Goal: Task Accomplishment & Management: Complete application form

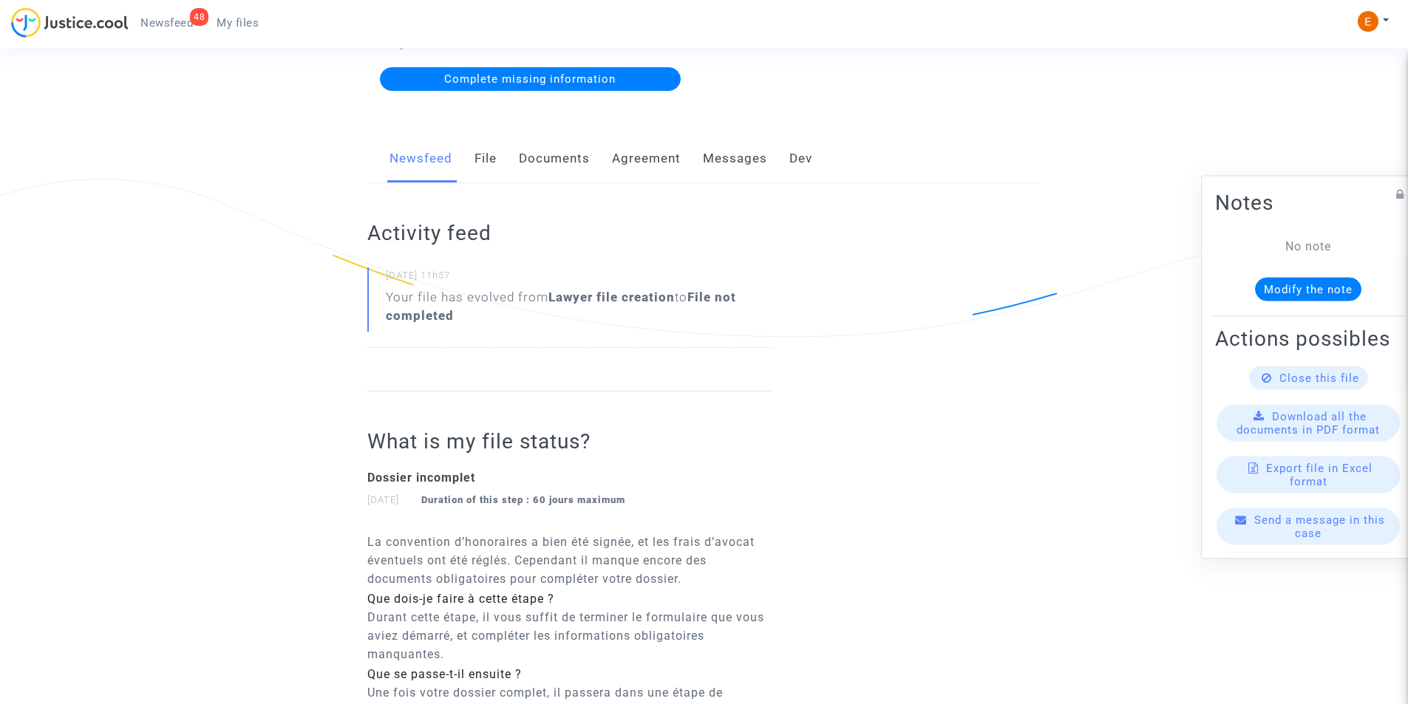
scroll to position [222, 0]
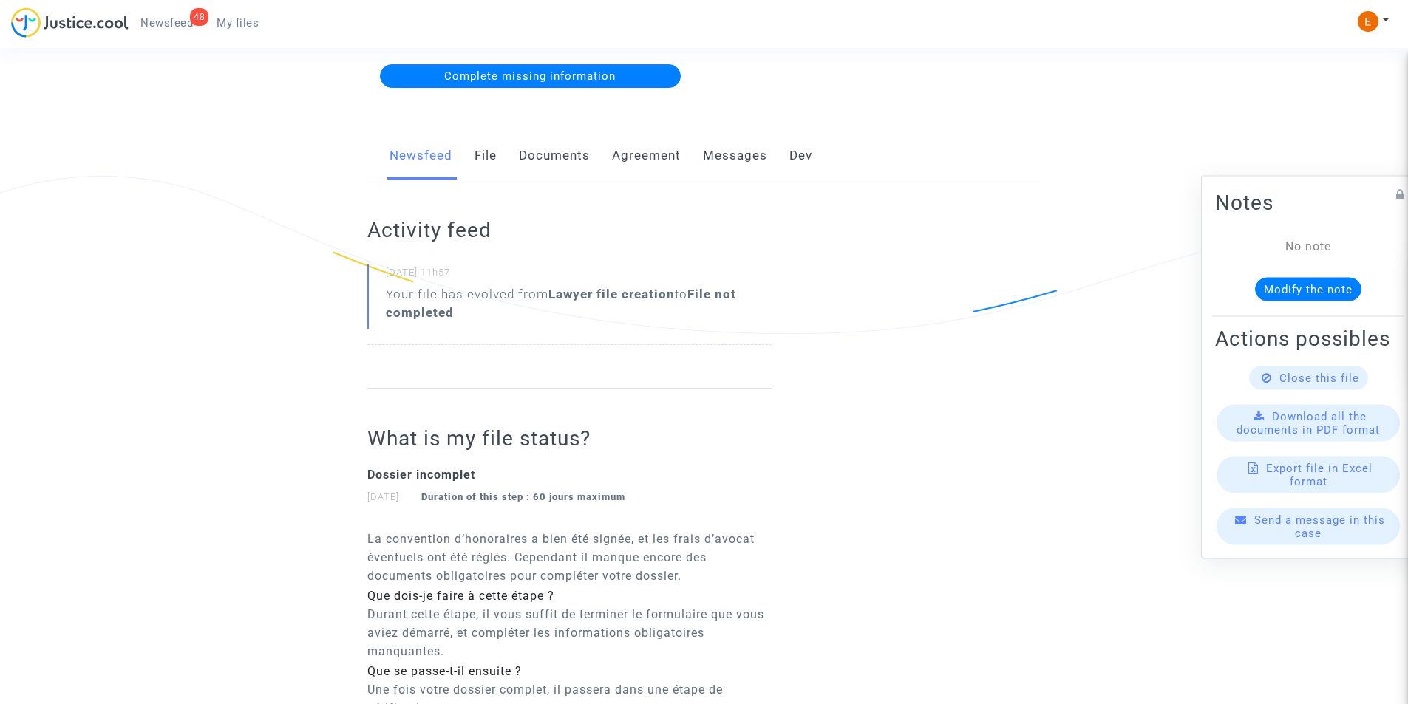
click at [567, 147] on link "Documents" at bounding box center [554, 156] width 71 height 49
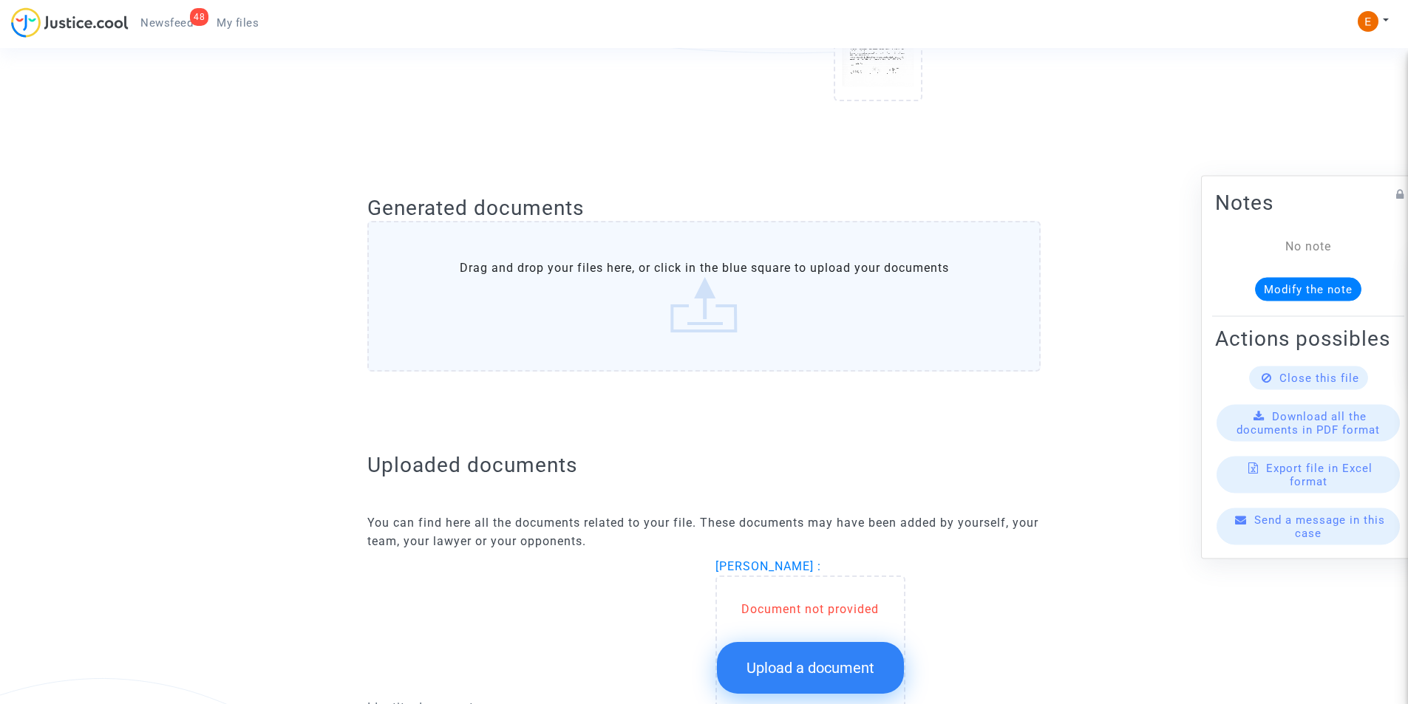
scroll to position [591, 0]
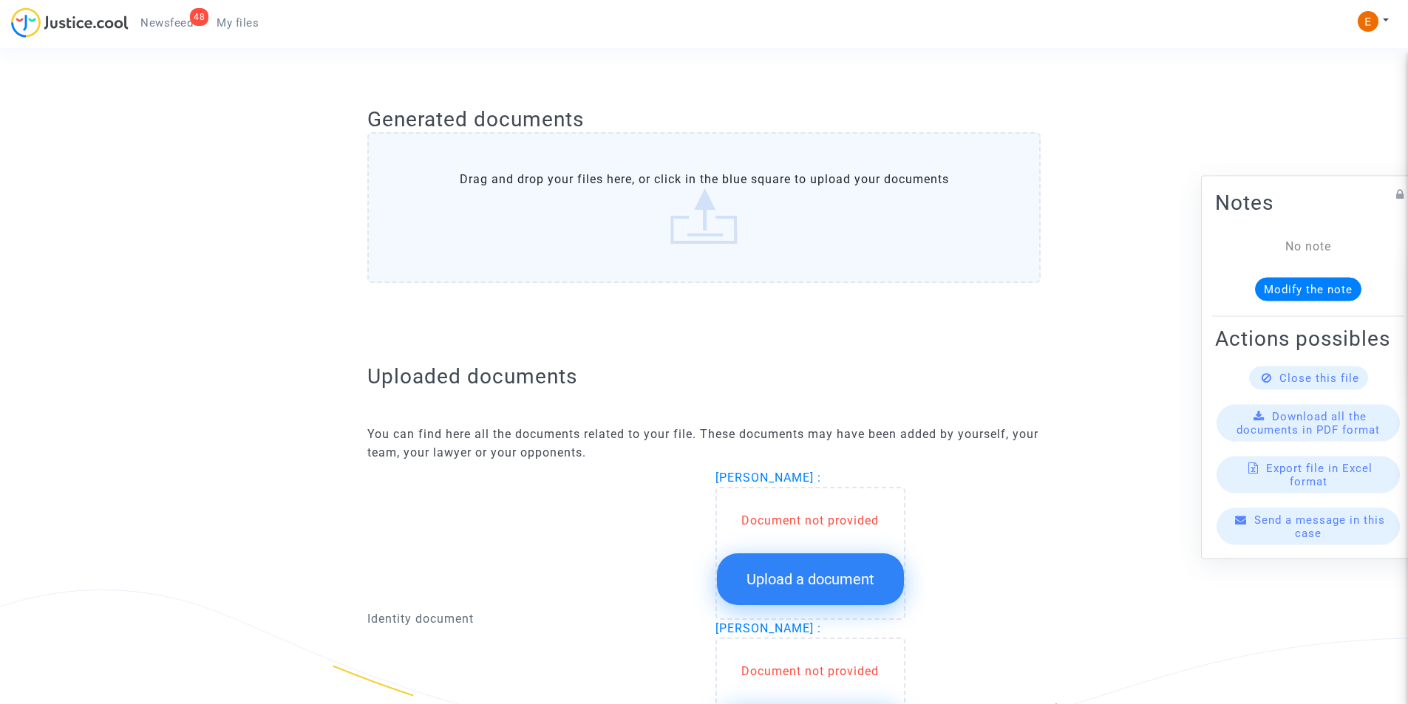
click at [805, 570] on span "Upload a document" at bounding box center [810, 579] width 128 height 18
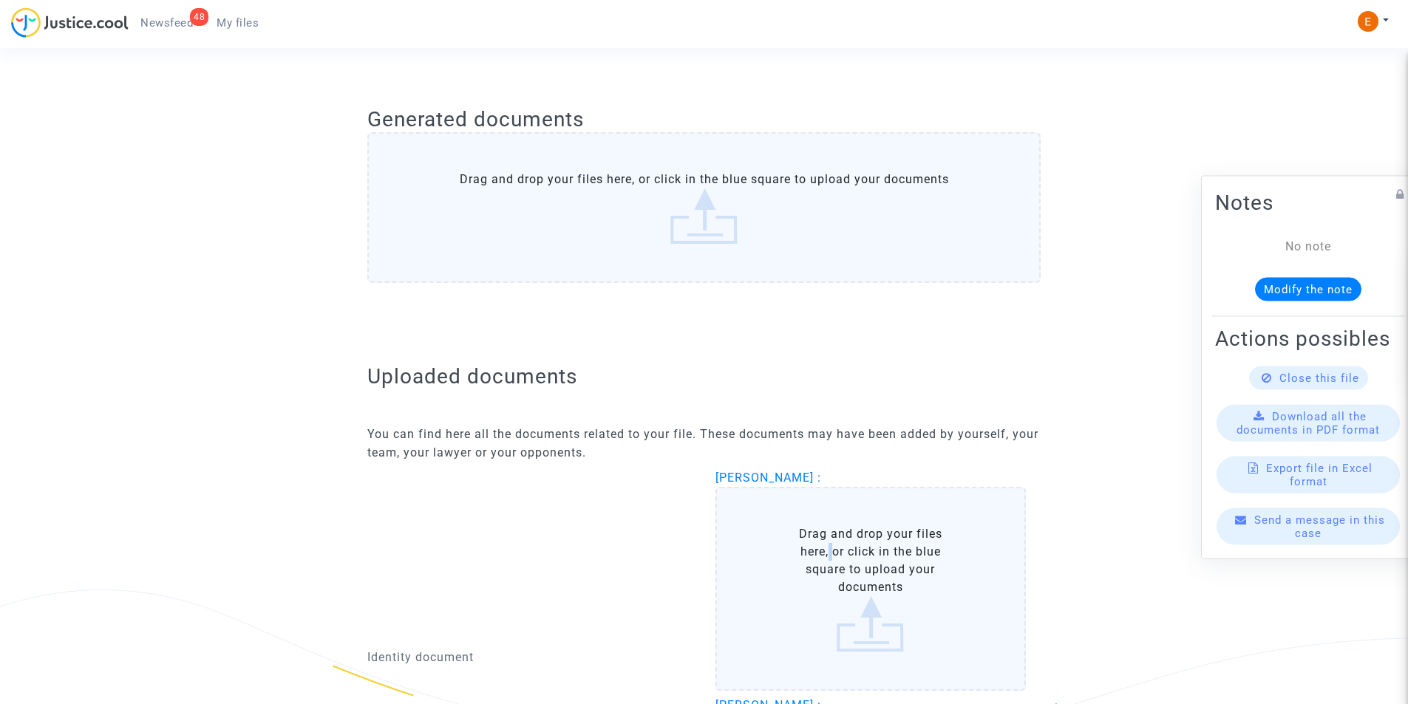
click at [826, 559] on label "Drag and drop your files here, or click in the blue square to upload your docum…" at bounding box center [870, 589] width 311 height 204
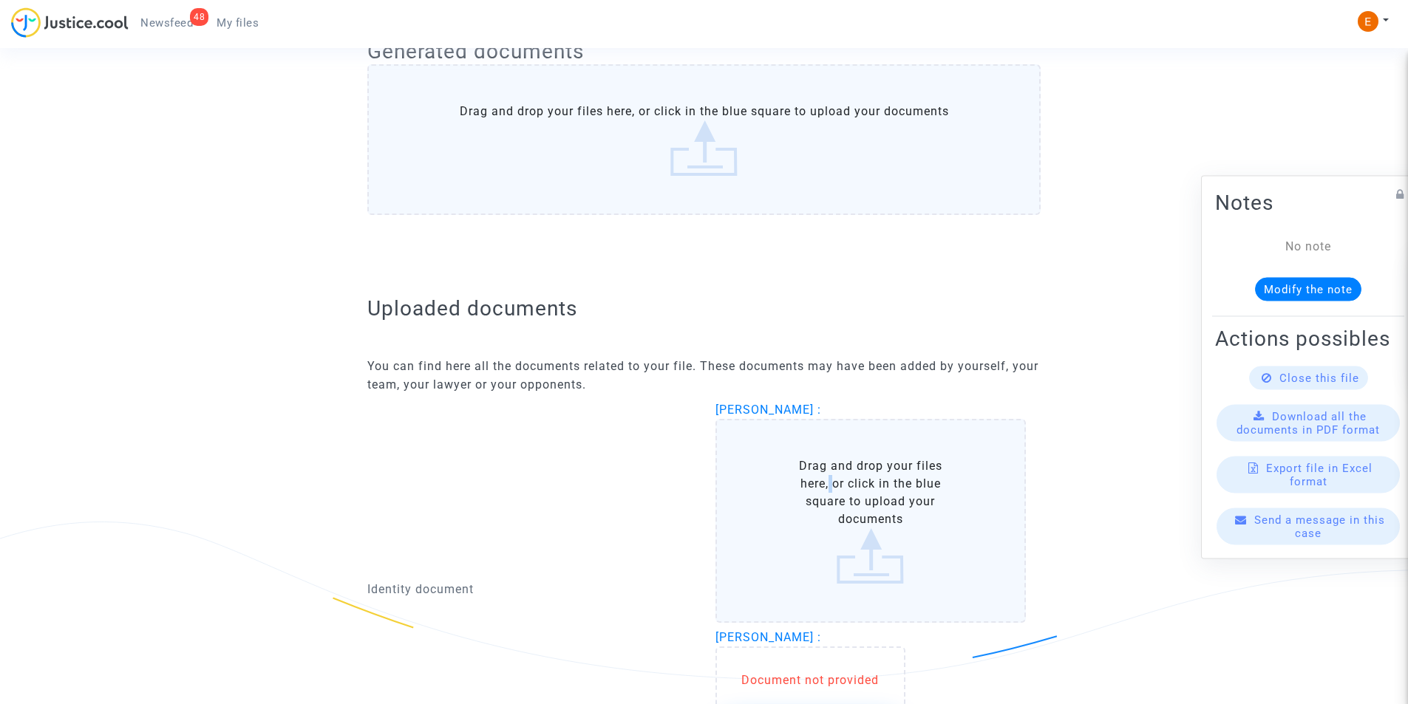
scroll to position [739, 0]
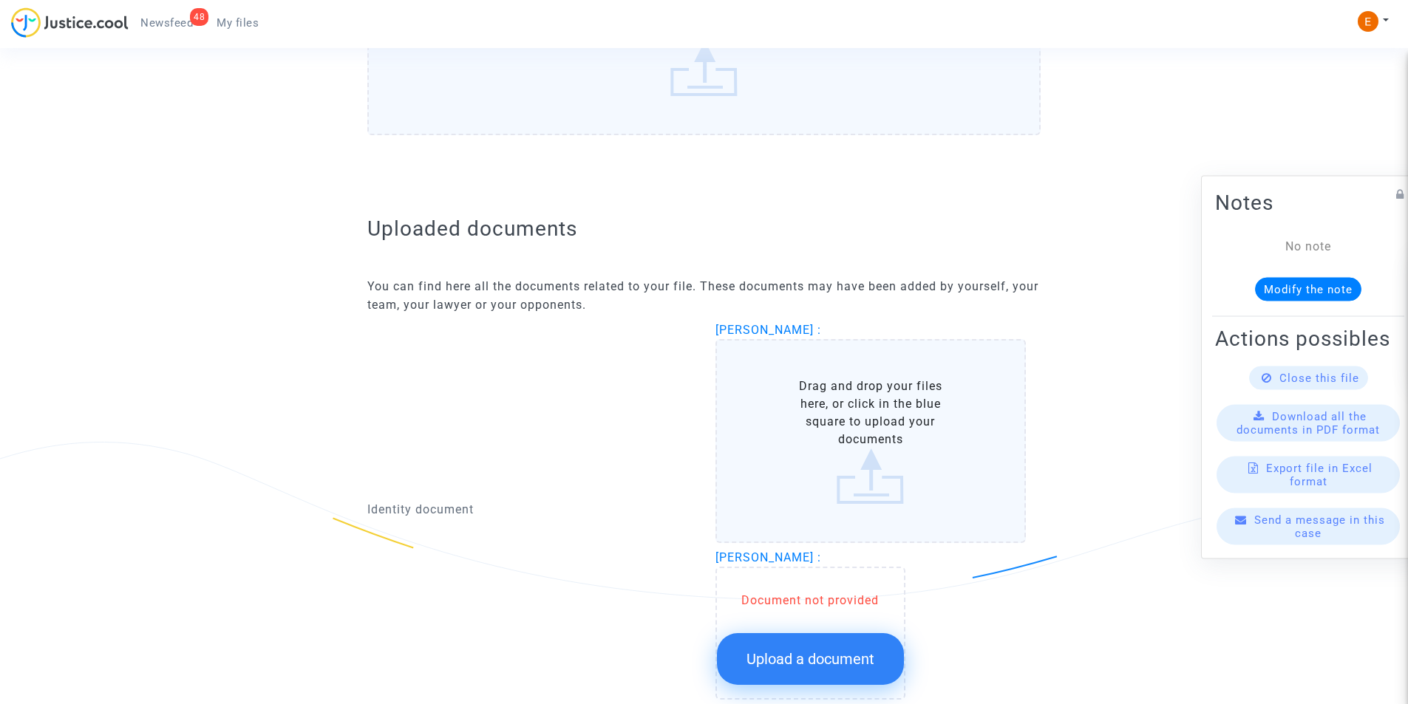
click at [907, 464] on label "Drag and drop your files here, or click in the blue square to upload your docum…" at bounding box center [870, 441] width 311 height 204
click at [0, 0] on input "Drag and drop your files here, or click in the blue square to upload your docum…" at bounding box center [0, 0] width 0 height 0
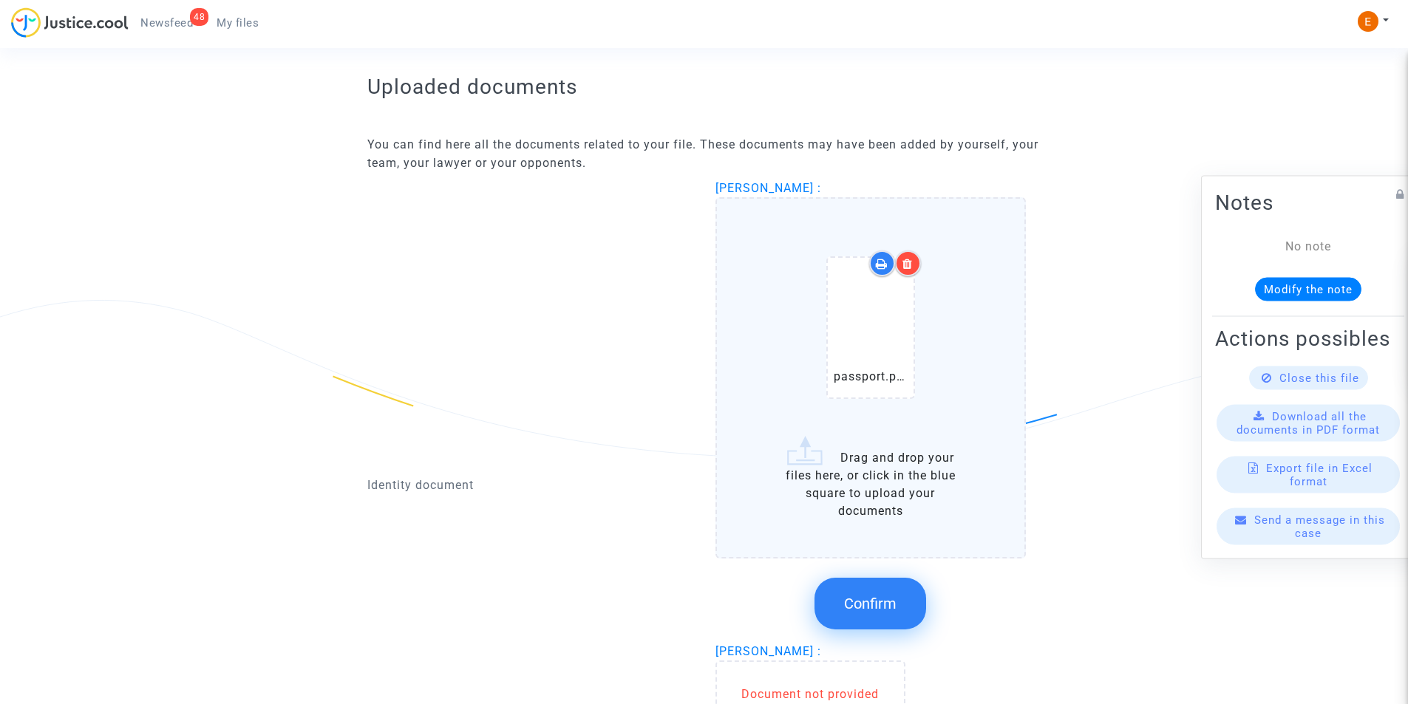
scroll to position [887, 0]
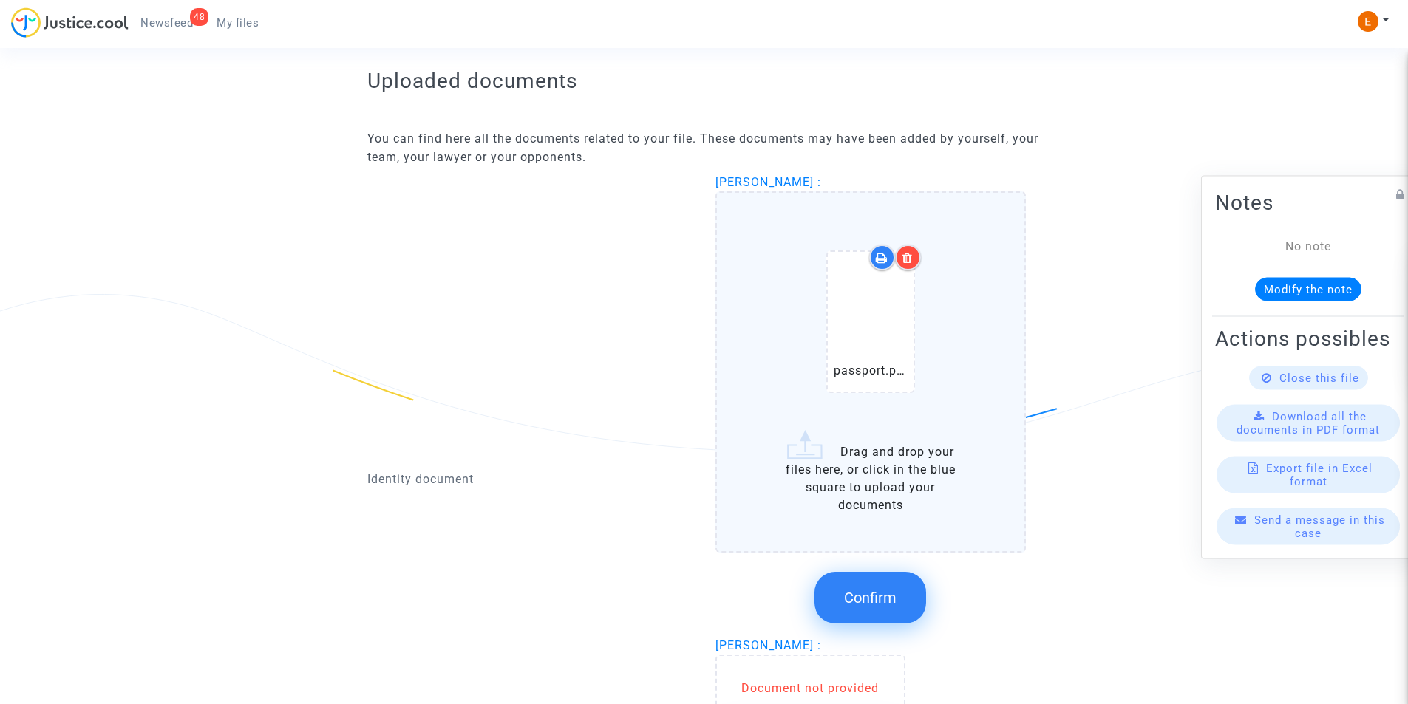
click at [910, 259] on icon at bounding box center [907, 258] width 10 height 12
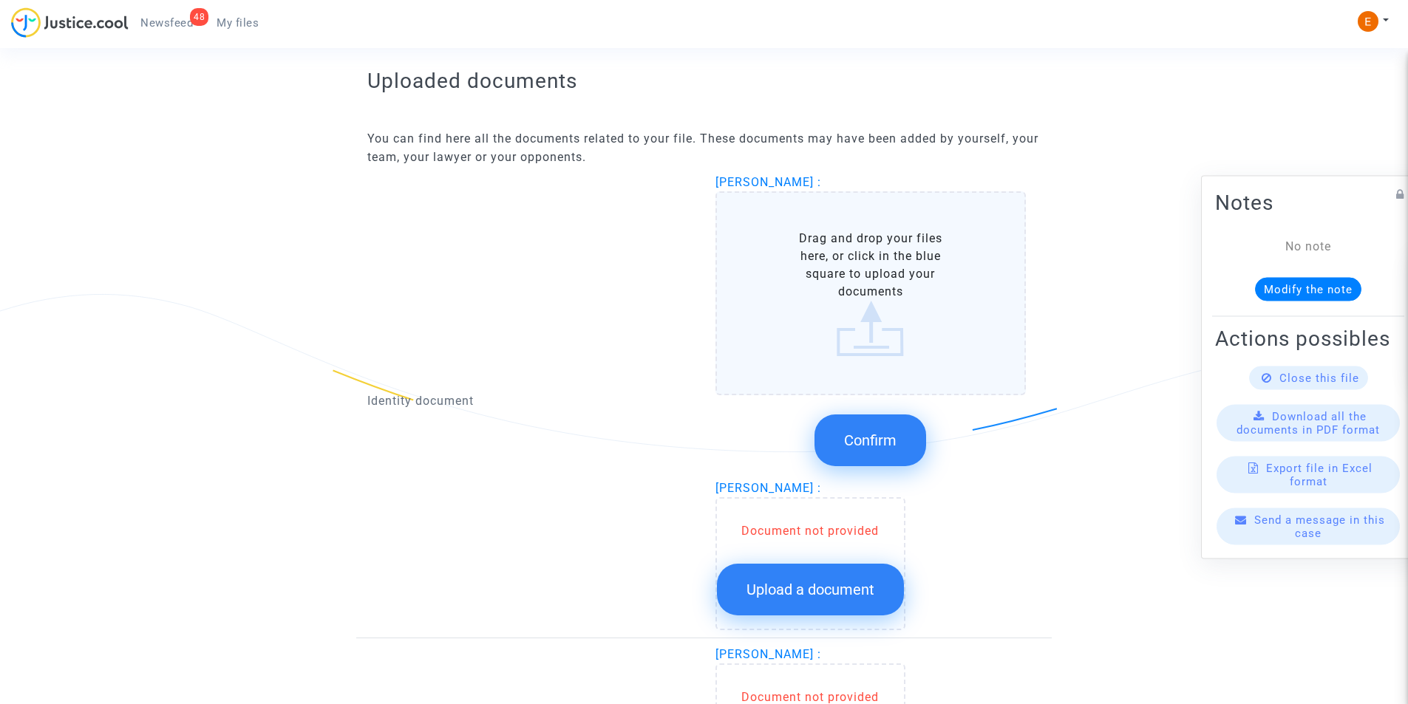
click at [857, 329] on label "Drag and drop your files here, or click in the blue square to upload your docum…" at bounding box center [870, 293] width 311 height 204
click at [0, 0] on input "Drag and drop your files here, or click in the blue square to upload your docum…" at bounding box center [0, 0] width 0 height 0
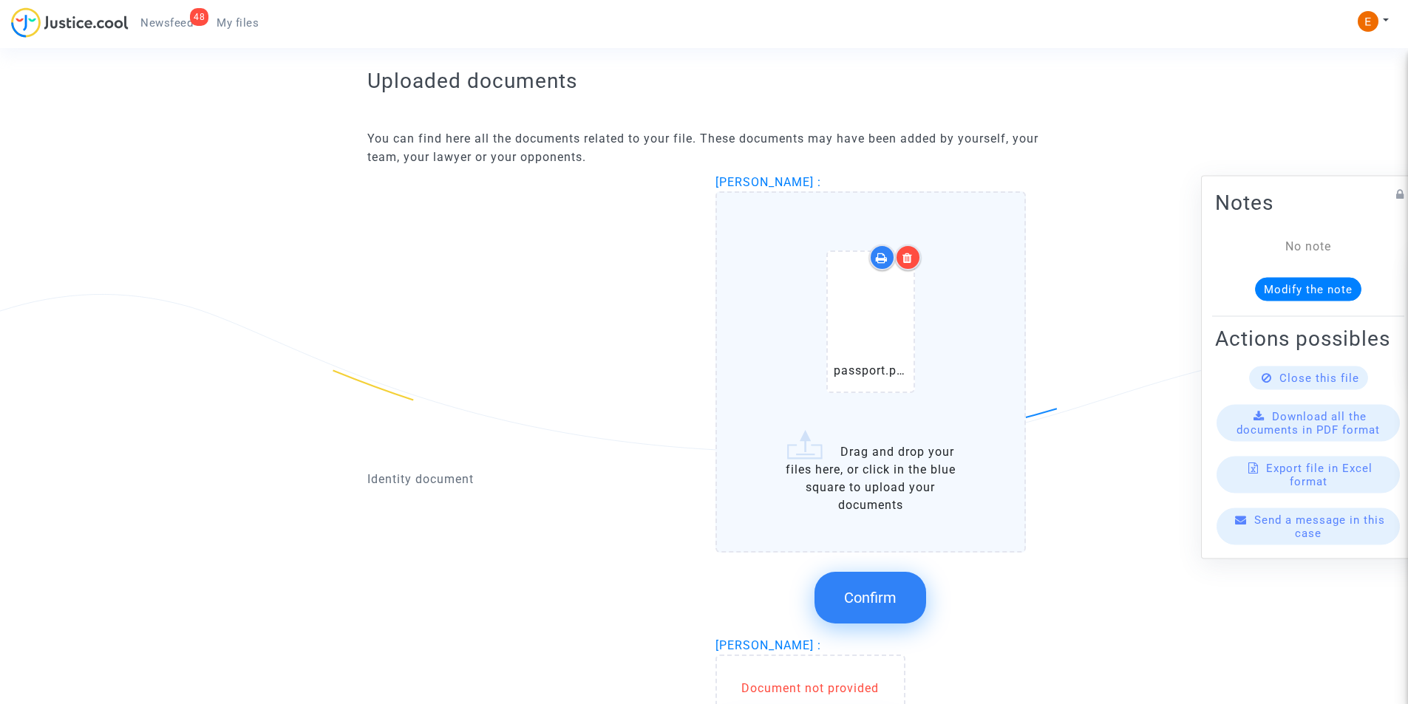
click at [862, 595] on span "Confirm" at bounding box center [870, 598] width 52 height 18
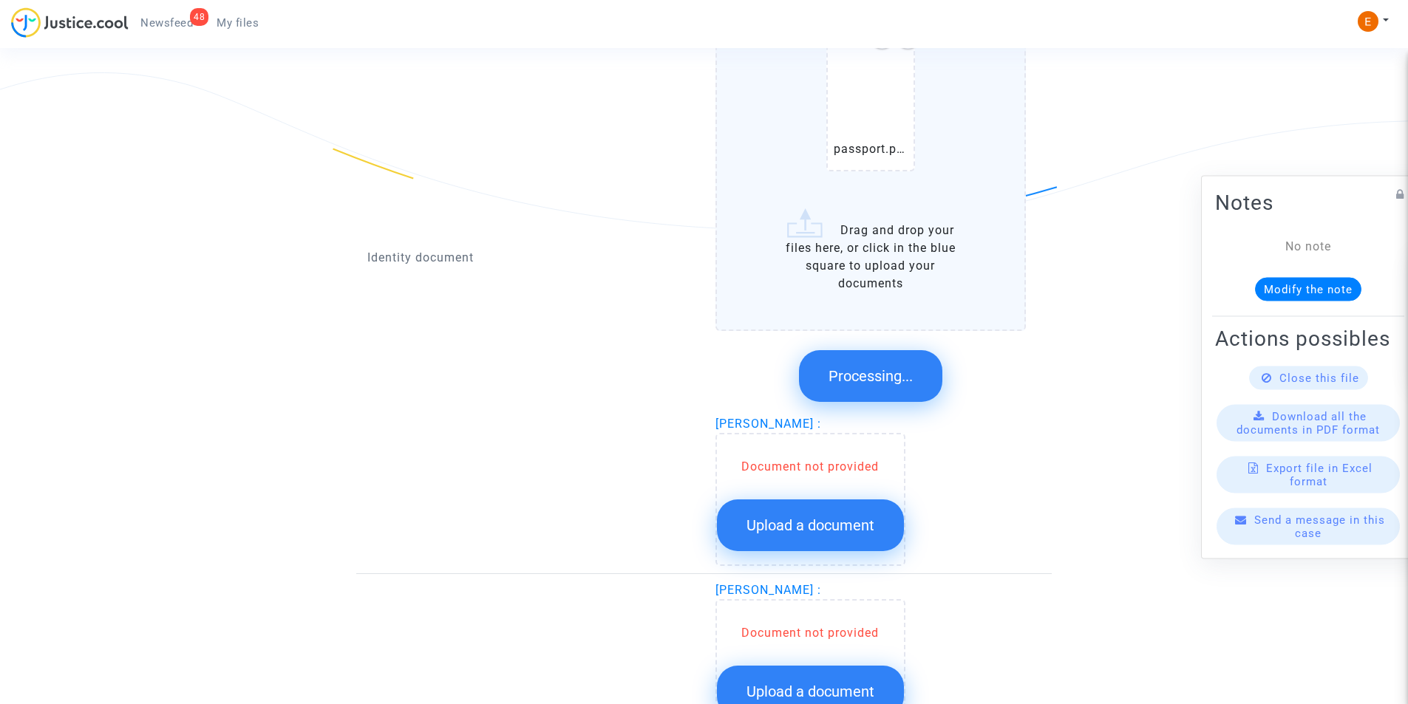
scroll to position [1086, 0]
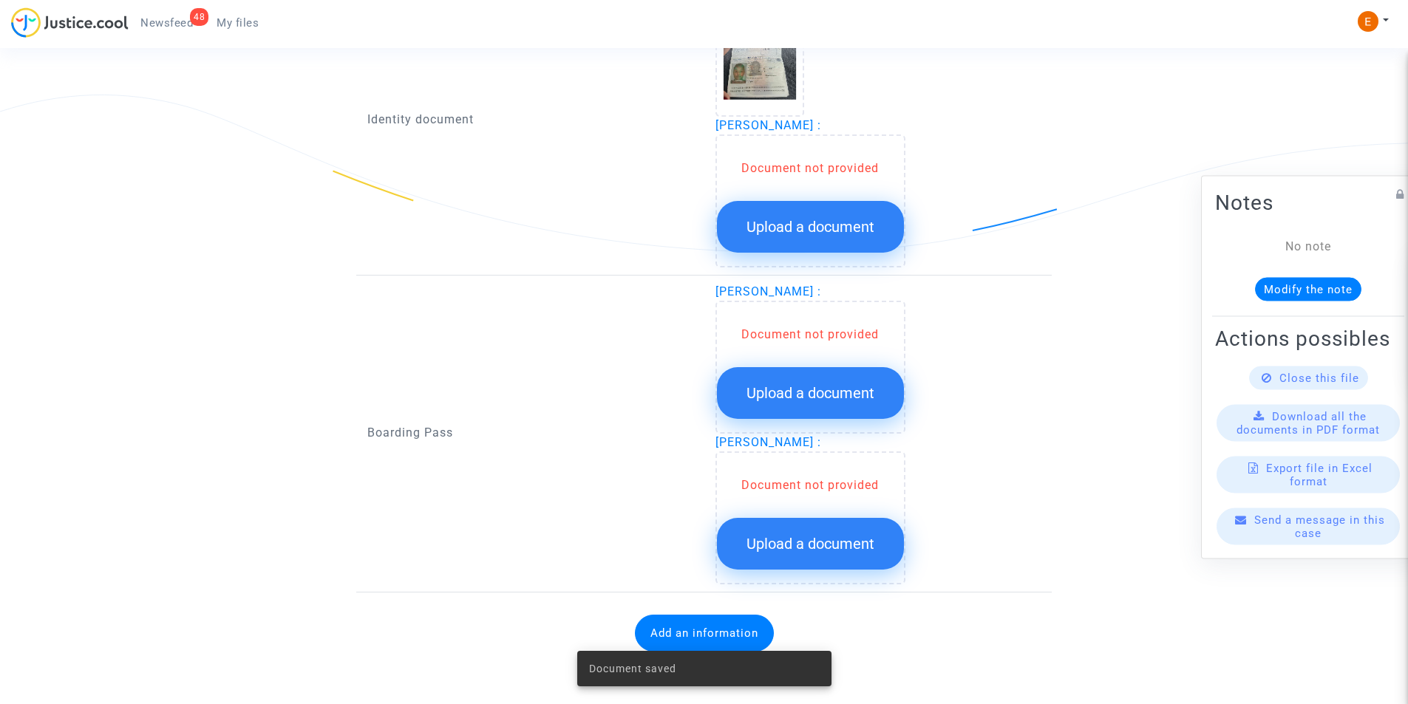
click at [808, 160] on div "Document not provided" at bounding box center [810, 169] width 187 height 18
click at [808, 216] on button "Upload a document" at bounding box center [810, 227] width 187 height 52
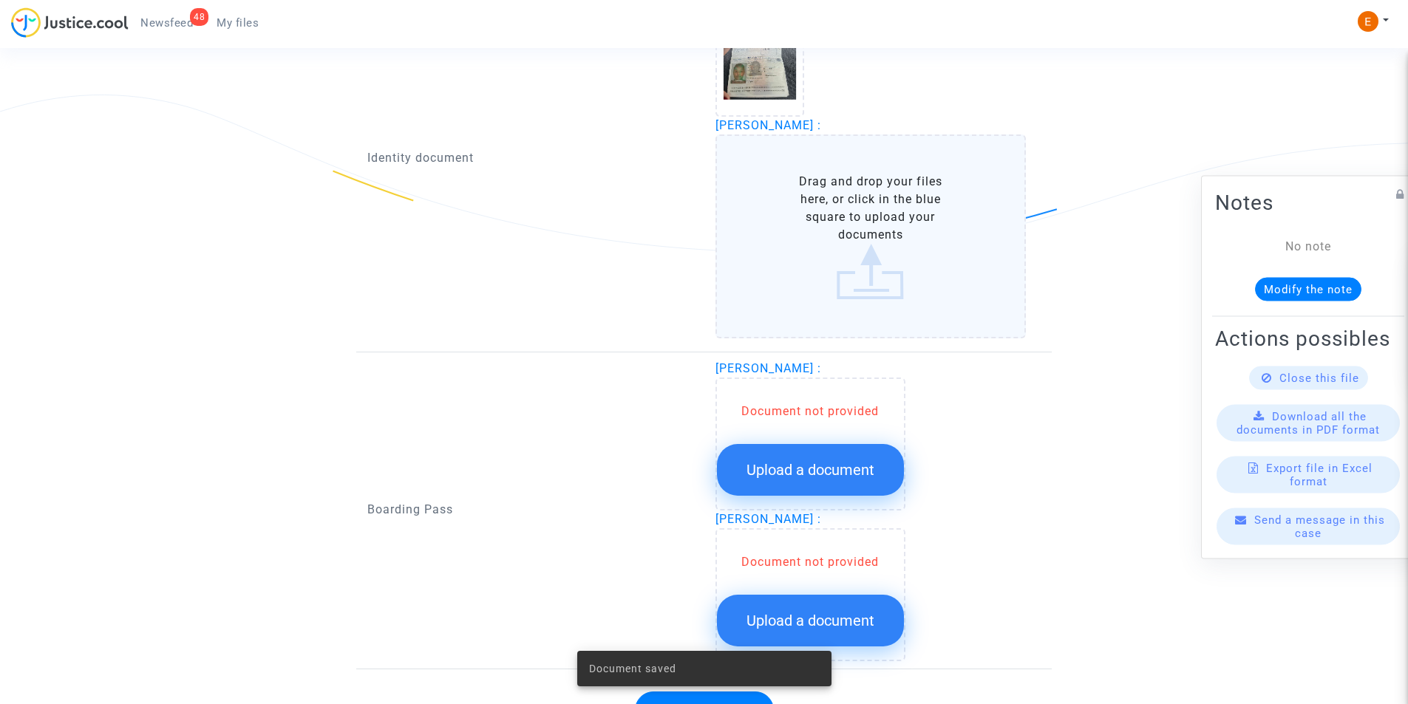
click at [803, 214] on label "Drag and drop your files here, or click in the blue square to upload your docum…" at bounding box center [870, 236] width 311 height 204
click at [0, 0] on input "Drag and drop your files here, or click in the blue square to upload your docum…" at bounding box center [0, 0] width 0 height 0
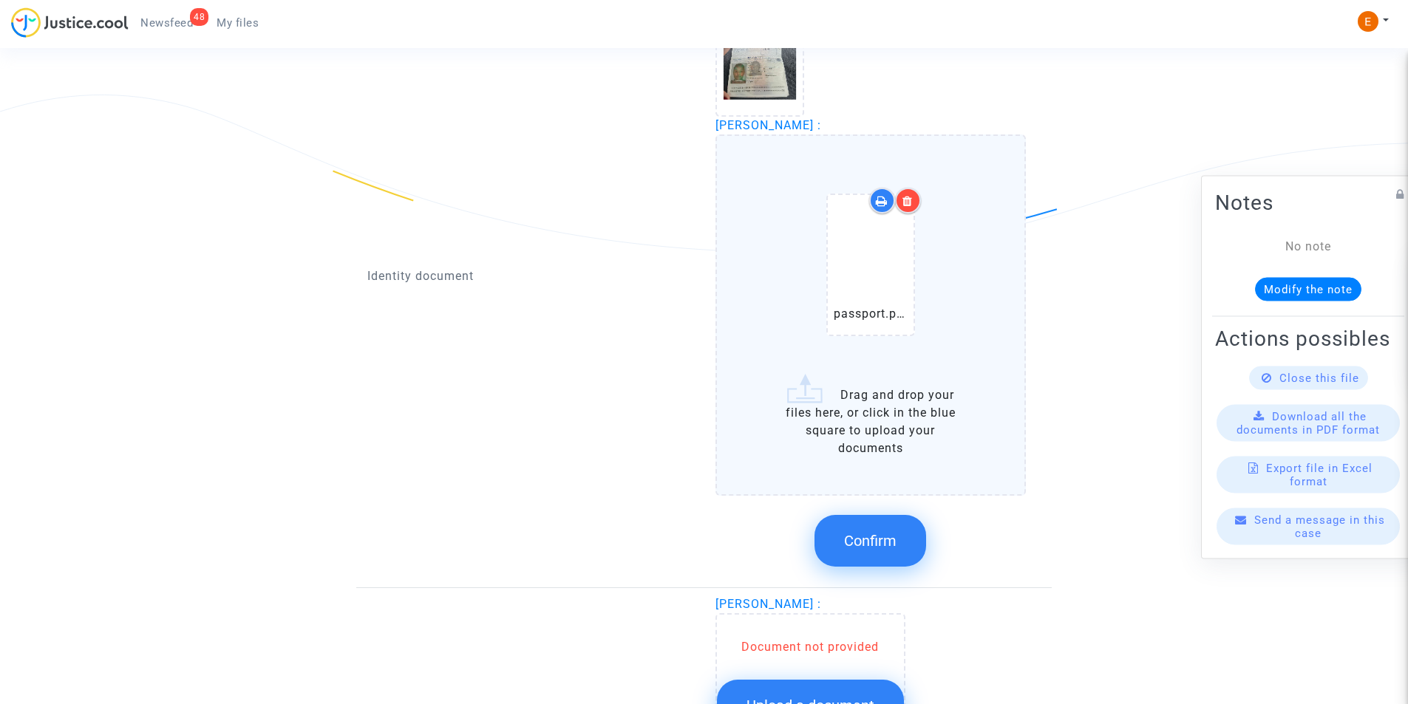
click at [860, 528] on button "Confirm" at bounding box center [870, 541] width 112 height 52
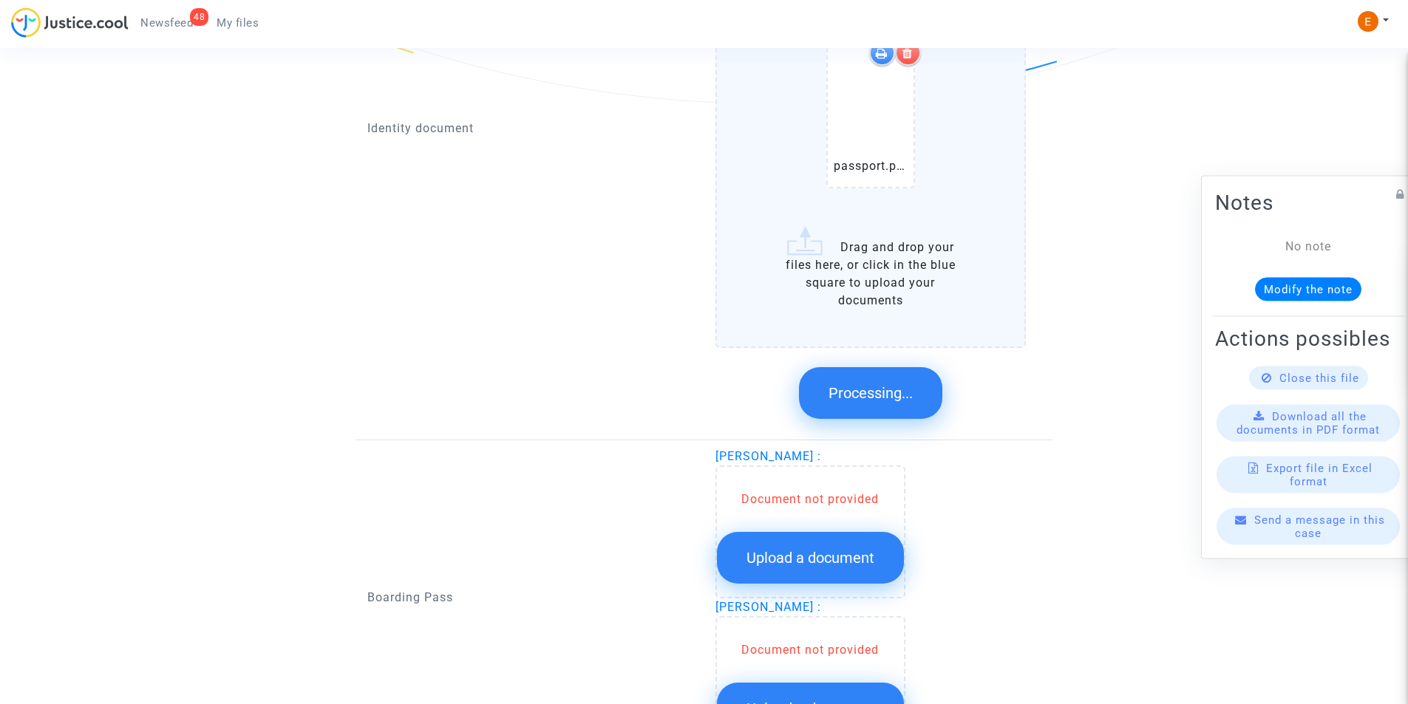
scroll to position [1078, 0]
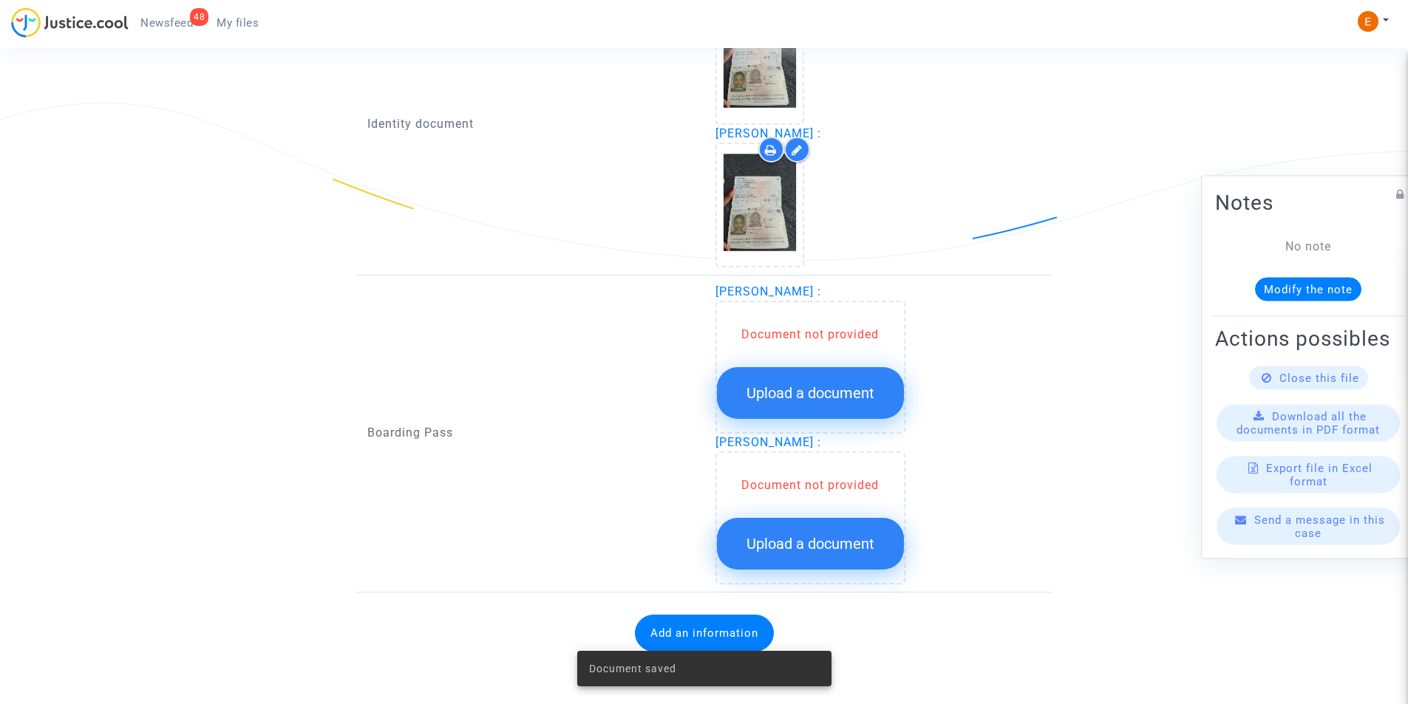
click at [846, 398] on span "Upload a document" at bounding box center [810, 393] width 128 height 18
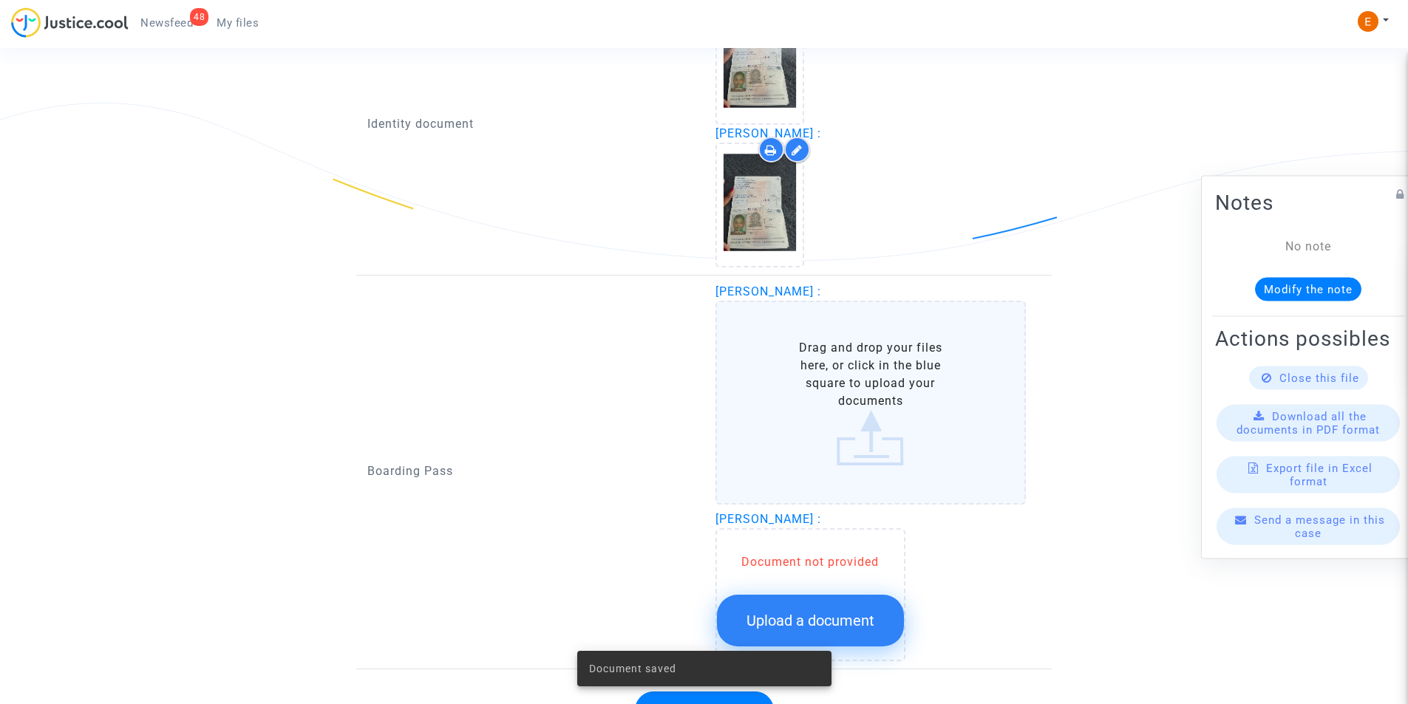
click at [836, 392] on label "Drag and drop your files here, or click in the blue square to upload your docum…" at bounding box center [870, 403] width 311 height 204
click at [0, 0] on input "Drag and drop your files here, or click in the blue square to upload your docum…" at bounding box center [0, 0] width 0 height 0
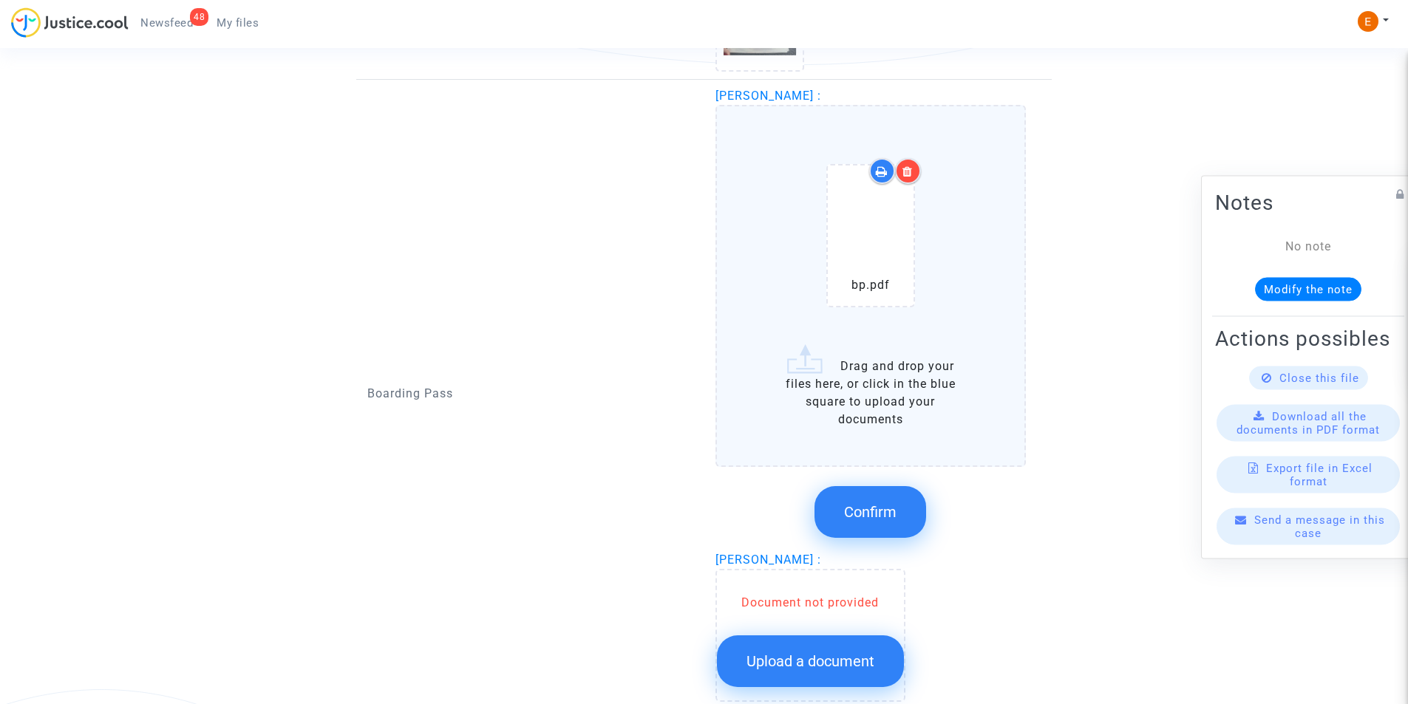
scroll to position [1300, 0]
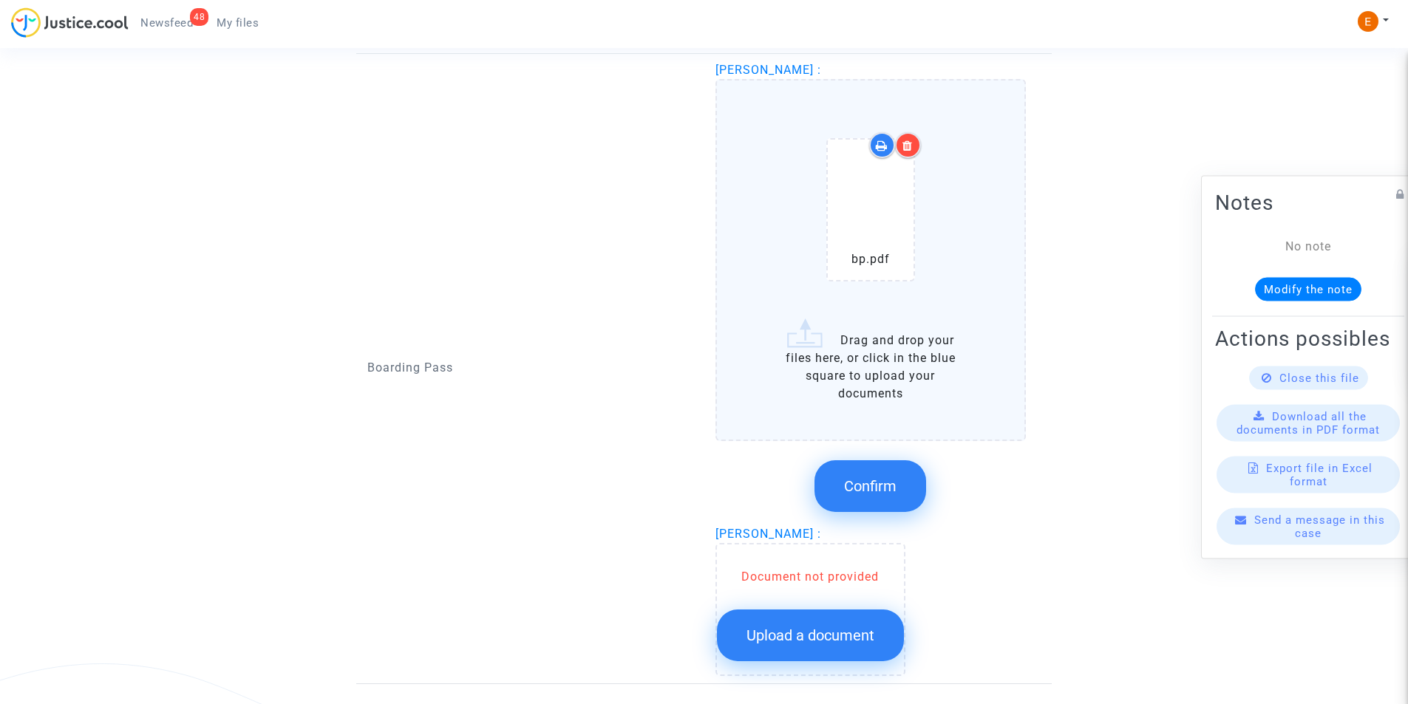
click at [867, 480] on span "Confirm" at bounding box center [870, 486] width 52 height 18
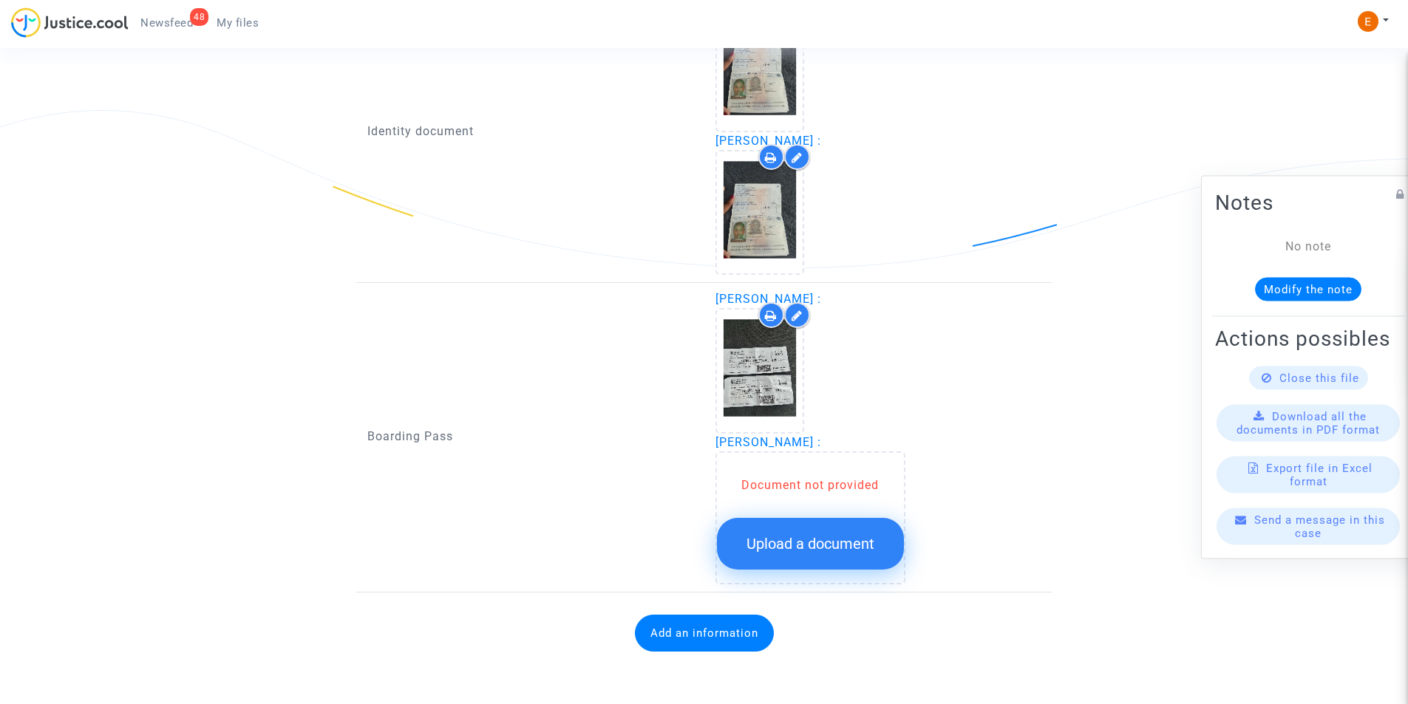
scroll to position [1071, 0]
click at [800, 477] on div "Document not provided" at bounding box center [810, 486] width 187 height 18
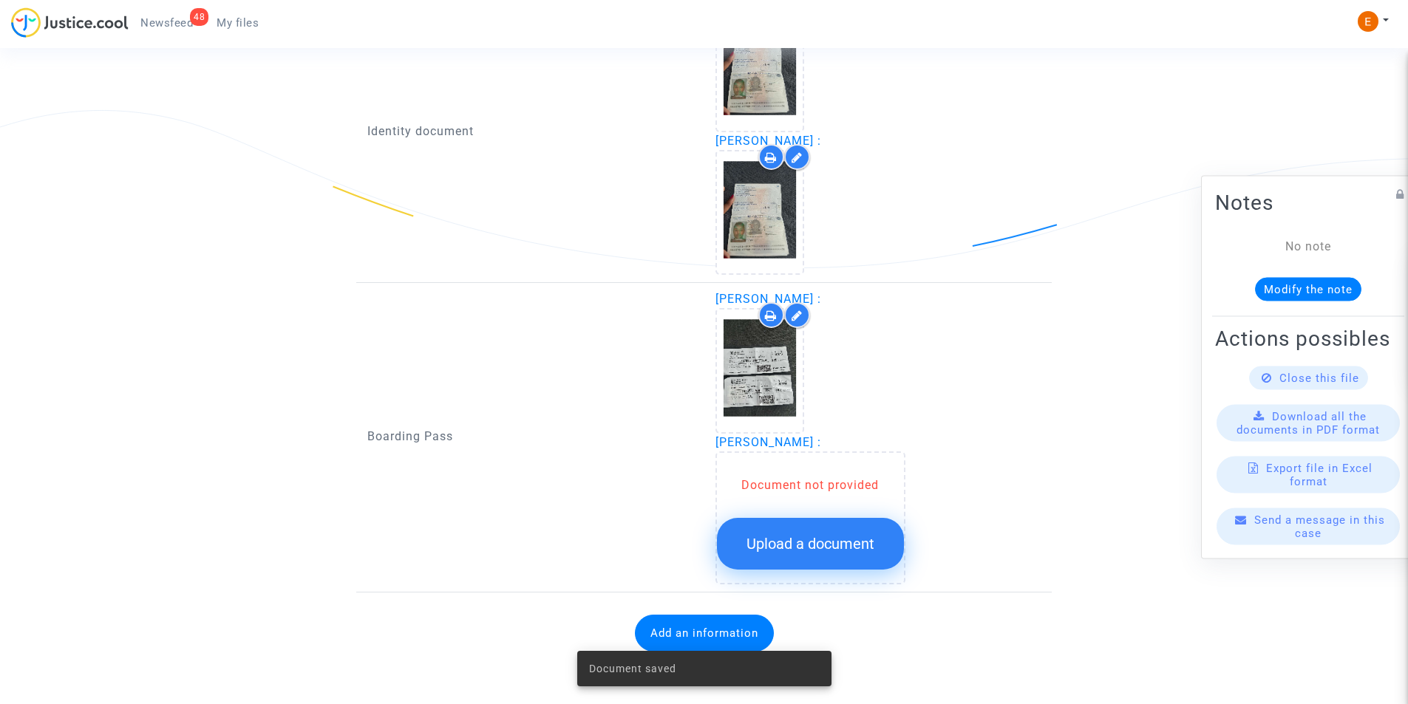
click at [794, 536] on span "Upload a document" at bounding box center [810, 544] width 128 height 18
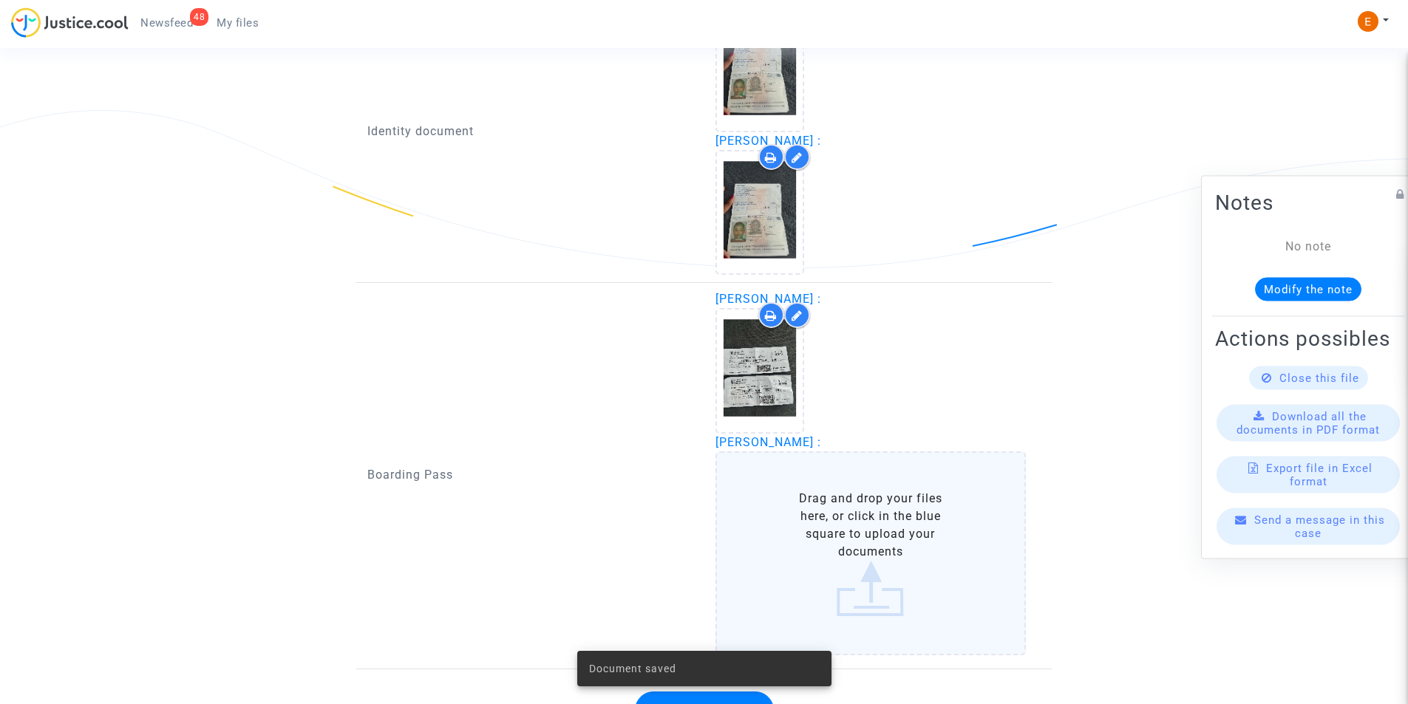
click at [785, 542] on label "Drag and drop your files here, or click in the blue square to upload your docum…" at bounding box center [870, 553] width 311 height 204
click at [0, 0] on input "Drag and drop your files here, or click in the blue square to upload your docum…" at bounding box center [0, 0] width 0 height 0
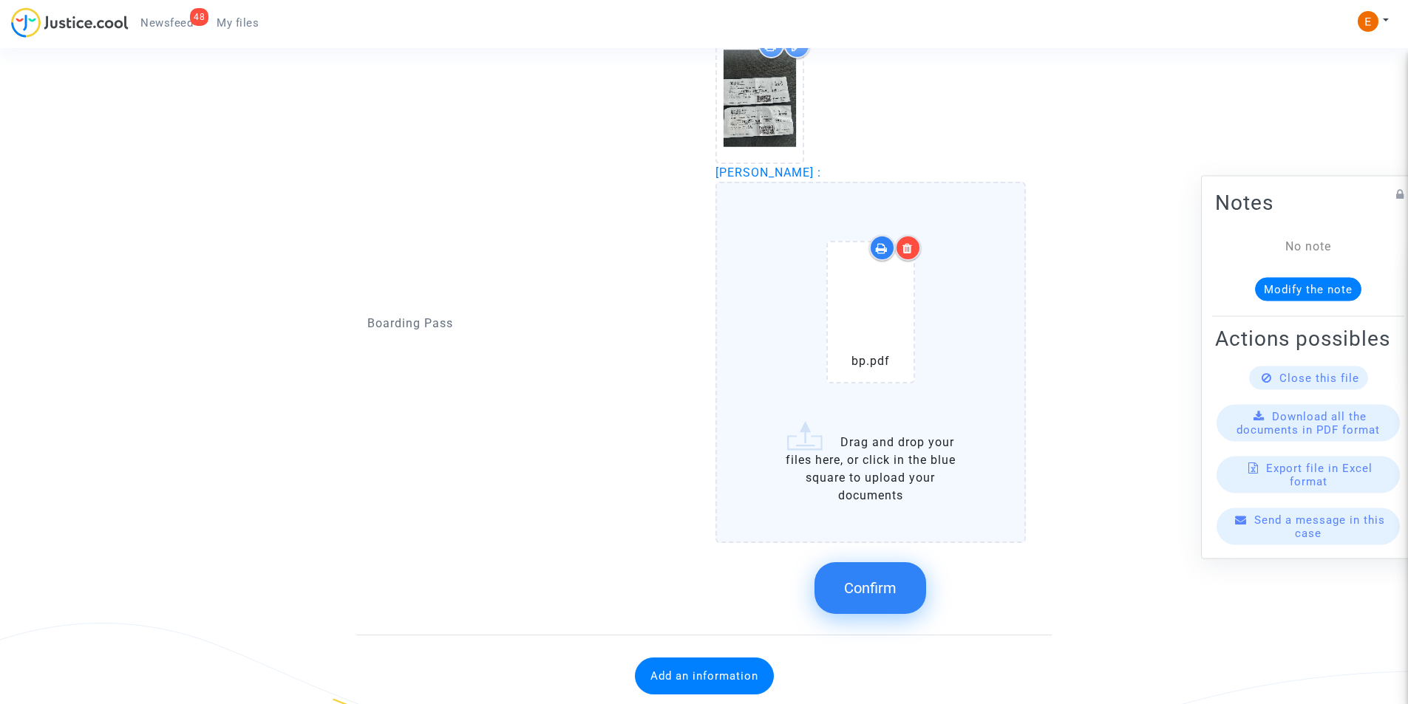
scroll to position [1366, 0]
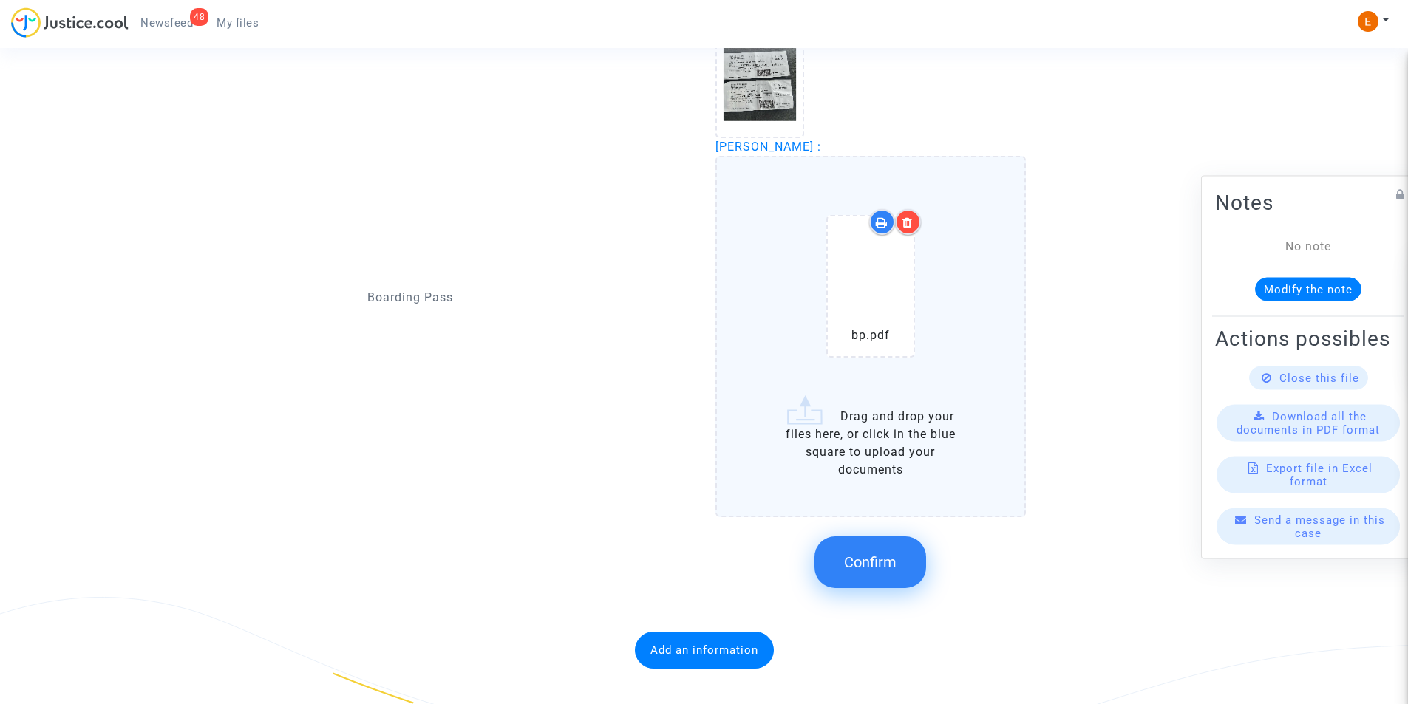
click at [879, 543] on button "Confirm" at bounding box center [870, 562] width 112 height 52
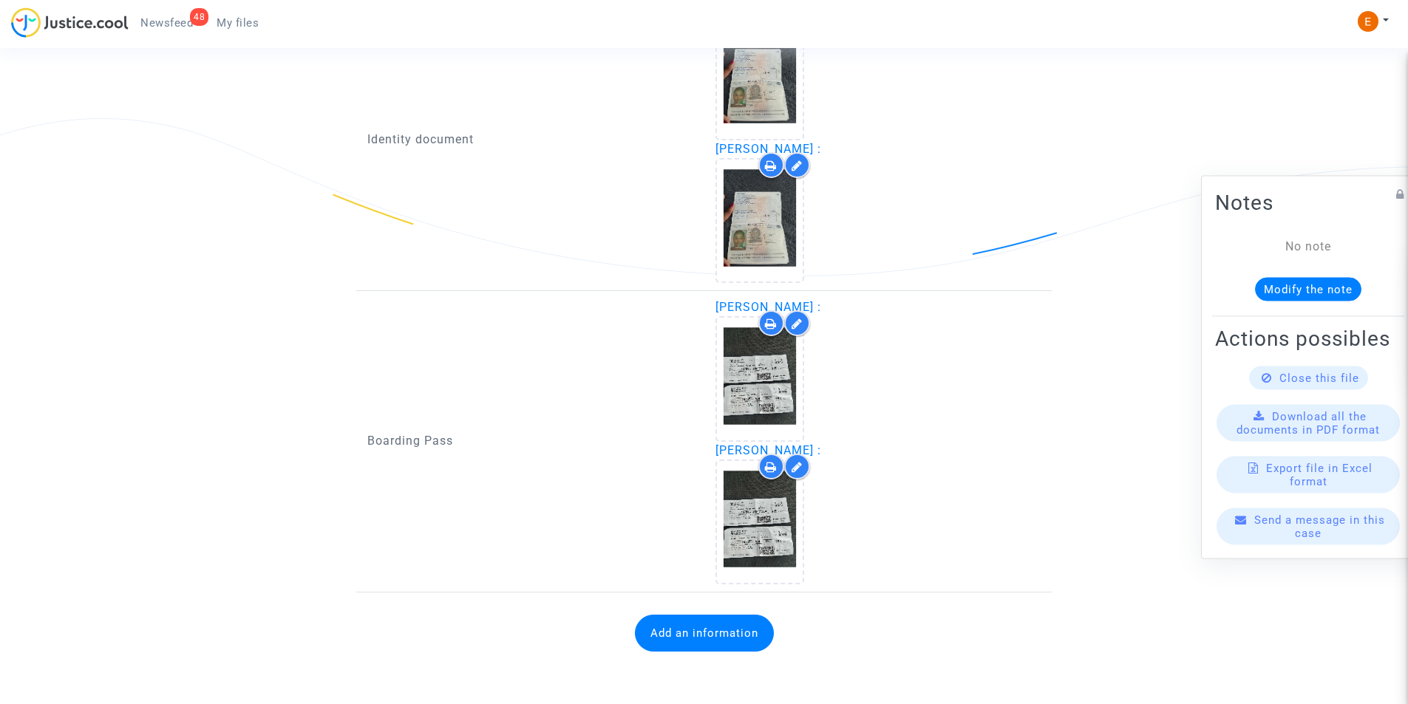
click at [698, 631] on button "Add an information" at bounding box center [704, 633] width 139 height 37
click at [757, 621] on button "Add an information" at bounding box center [704, 633] width 139 height 37
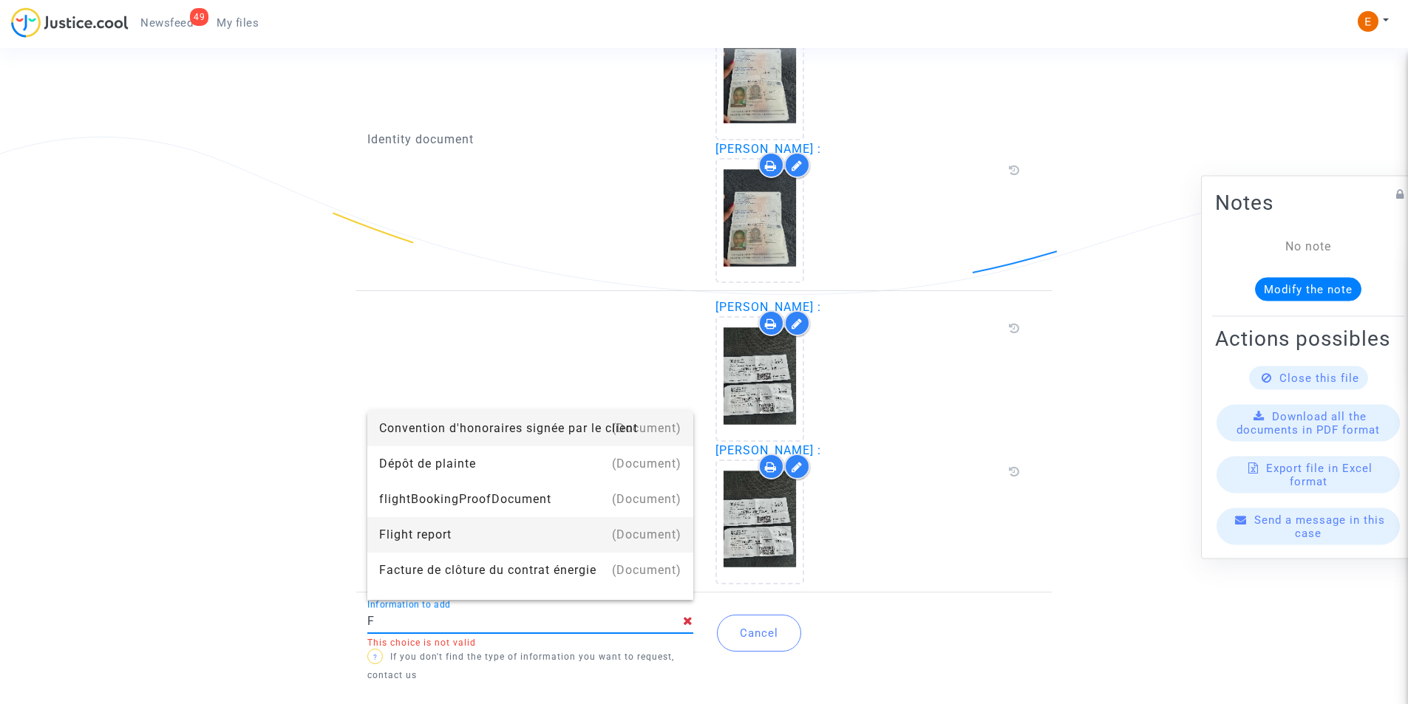
click at [396, 537] on div "Flight report" at bounding box center [530, 534] width 302 height 35
type input "Flight report"
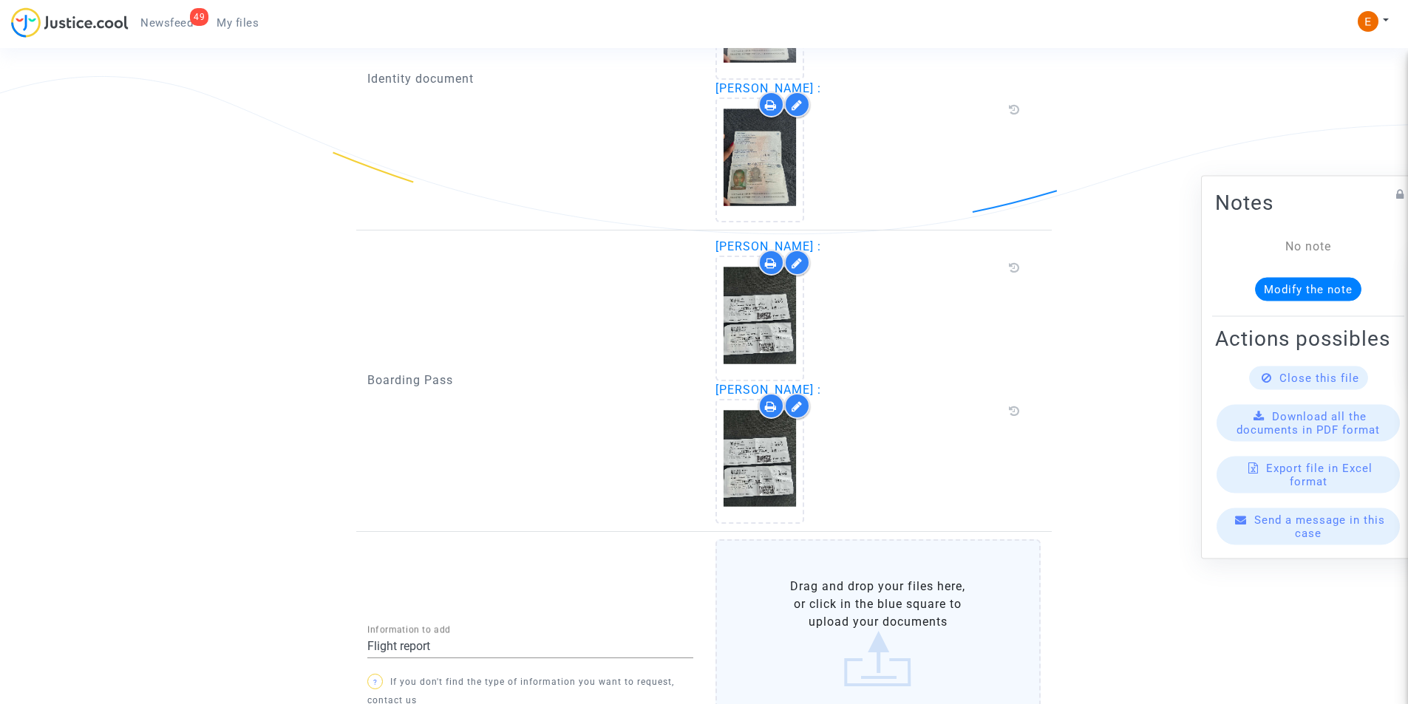
scroll to position [1192, 0]
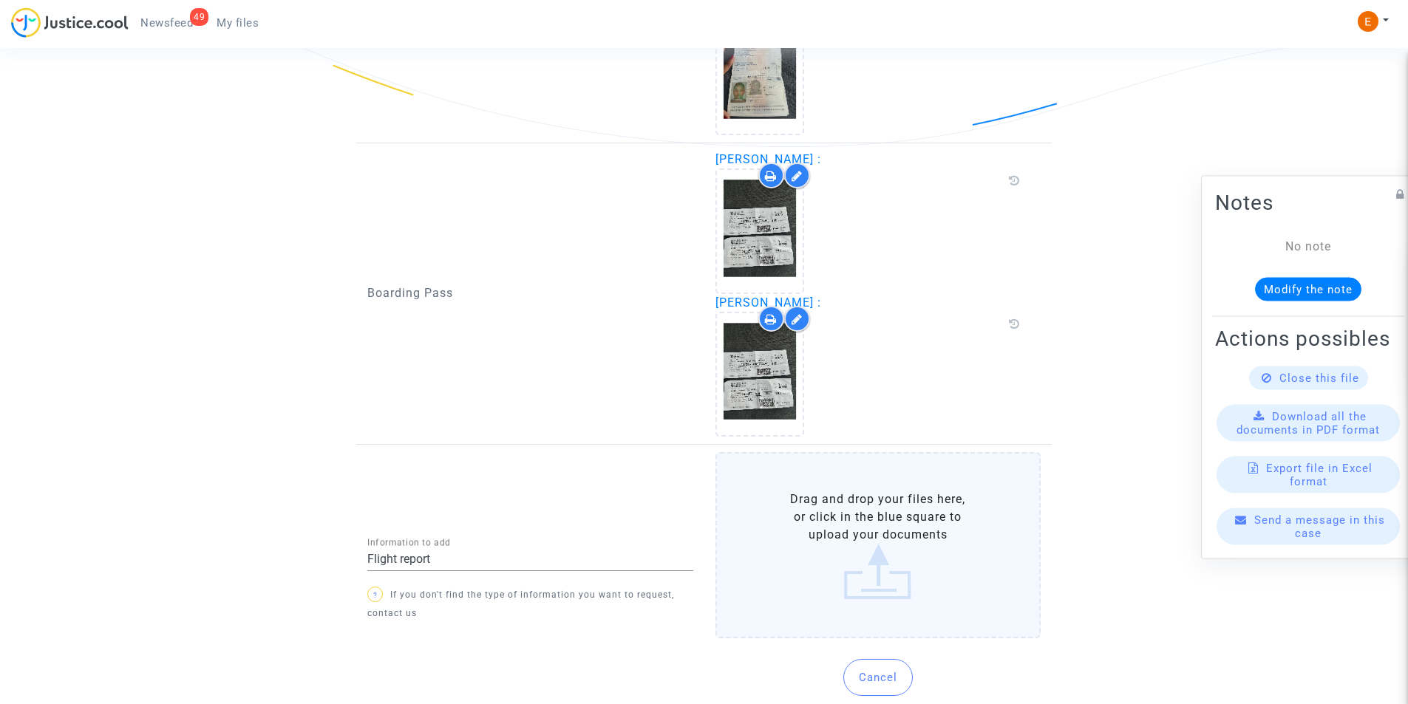
click at [826, 545] on label "Drag and drop your files here, or click in the blue square to upload your docum…" at bounding box center [878, 545] width 326 height 186
click at [0, 0] on input "Drag and drop your files here, or click in the blue square to upload your docum…" at bounding box center [0, 0] width 0 height 0
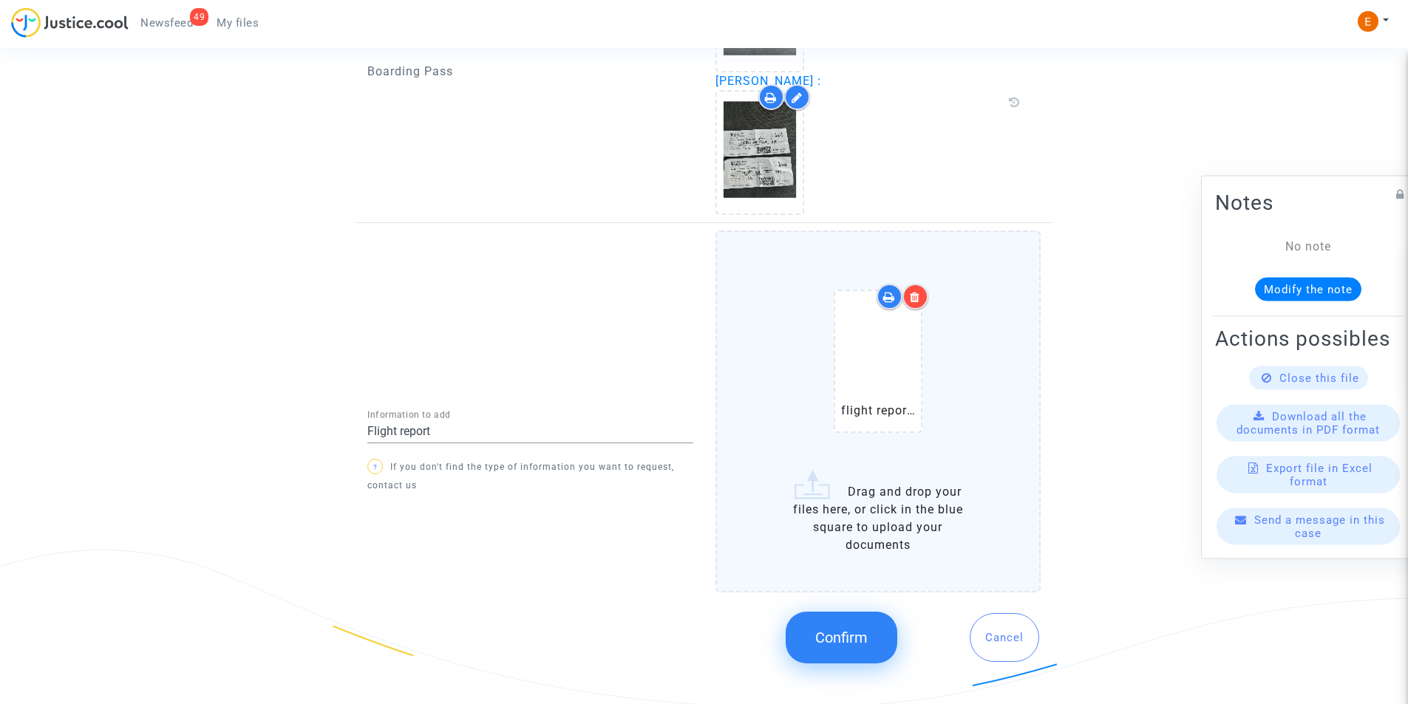
scroll to position [1431, 0]
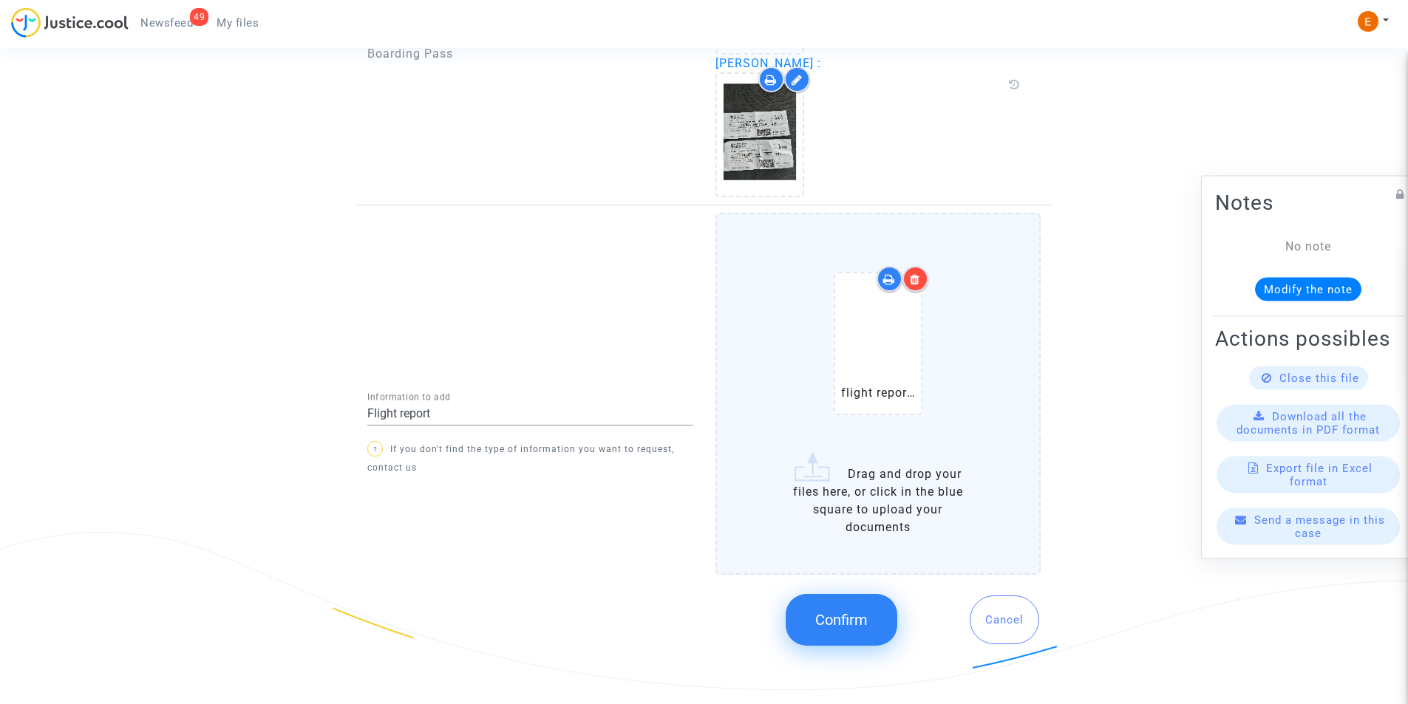
click at [822, 625] on span "Confirm" at bounding box center [841, 620] width 52 height 18
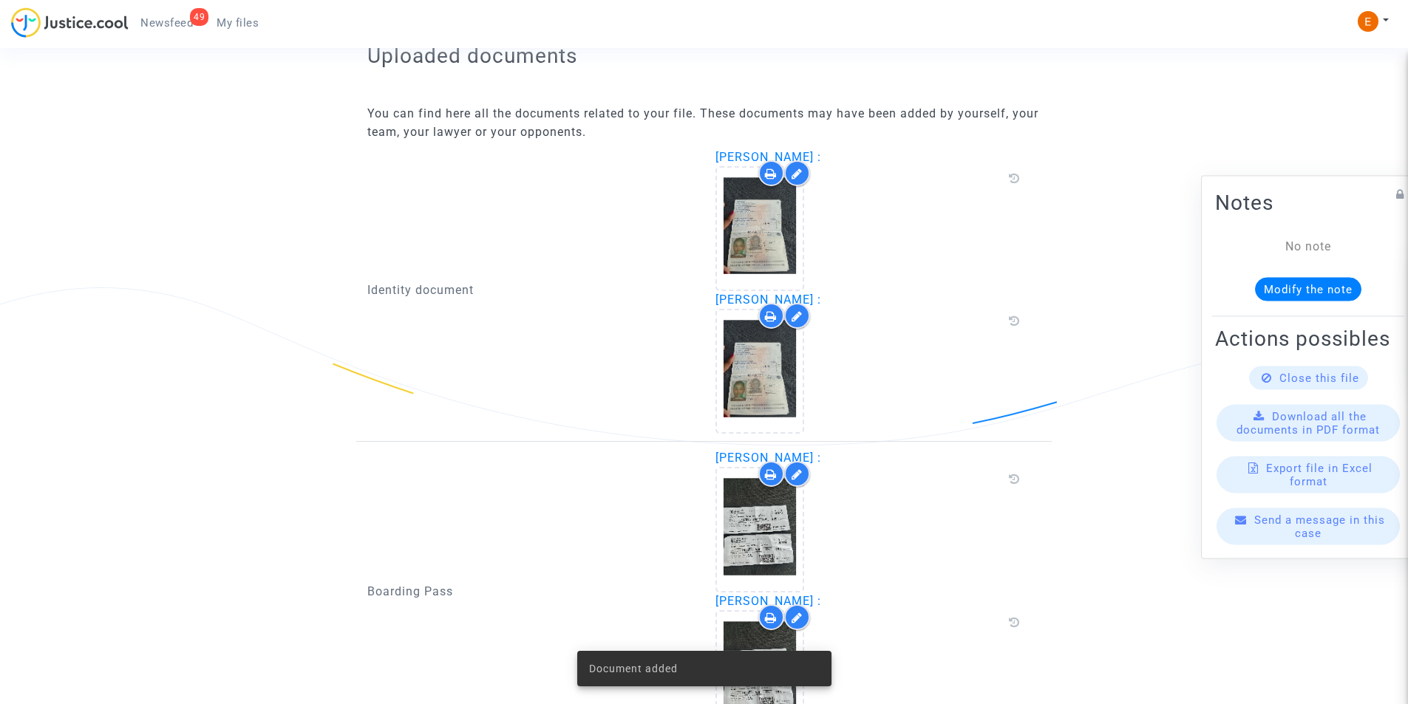
scroll to position [890, 0]
